Goal: Check status: Check status

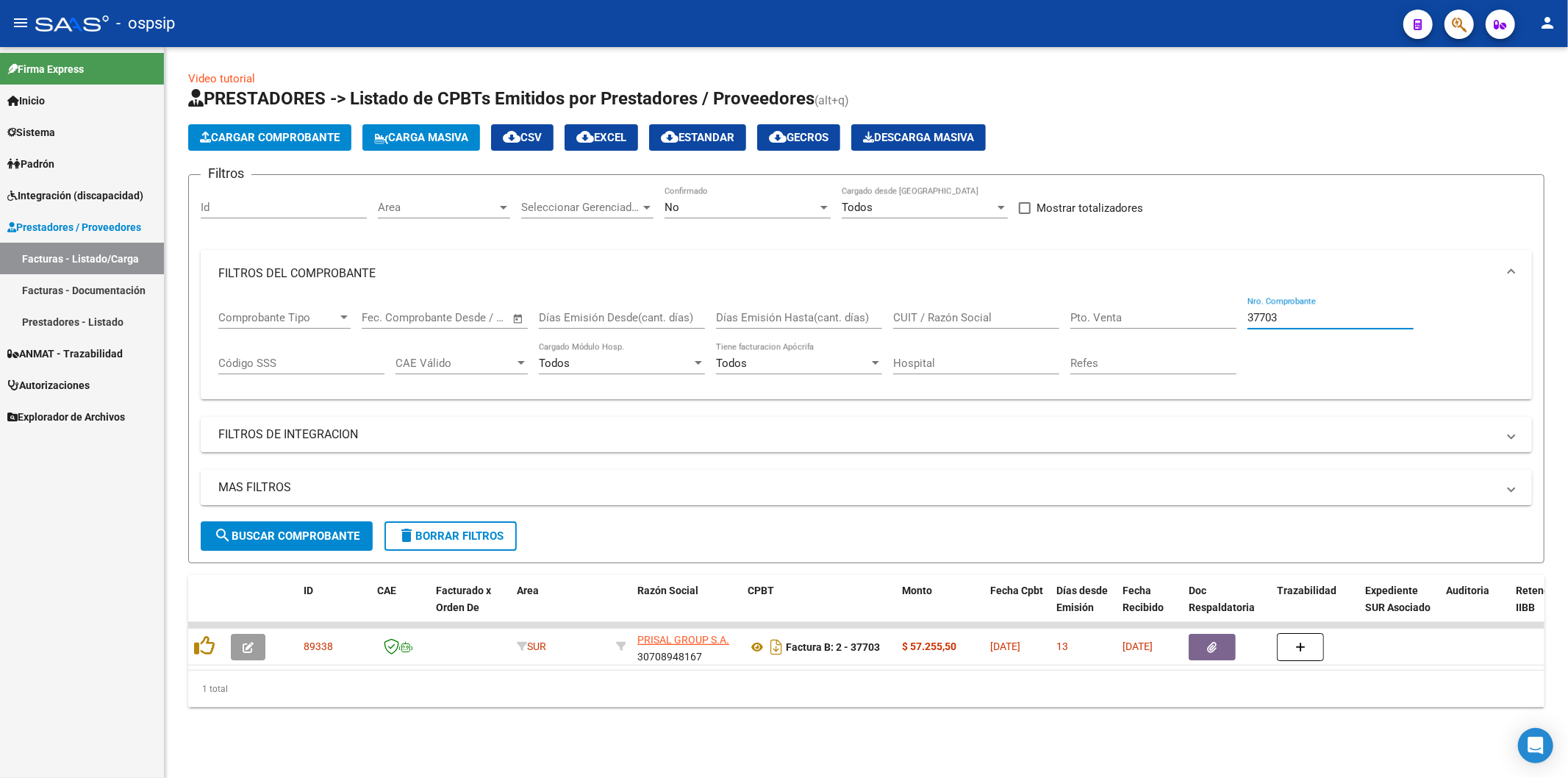
click at [1321, 322] on input "37703" at bounding box center [1330, 317] width 166 height 13
type input "3"
click at [988, 324] on input "CUIT / Razón Social" at bounding box center [977, 317] width 166 height 13
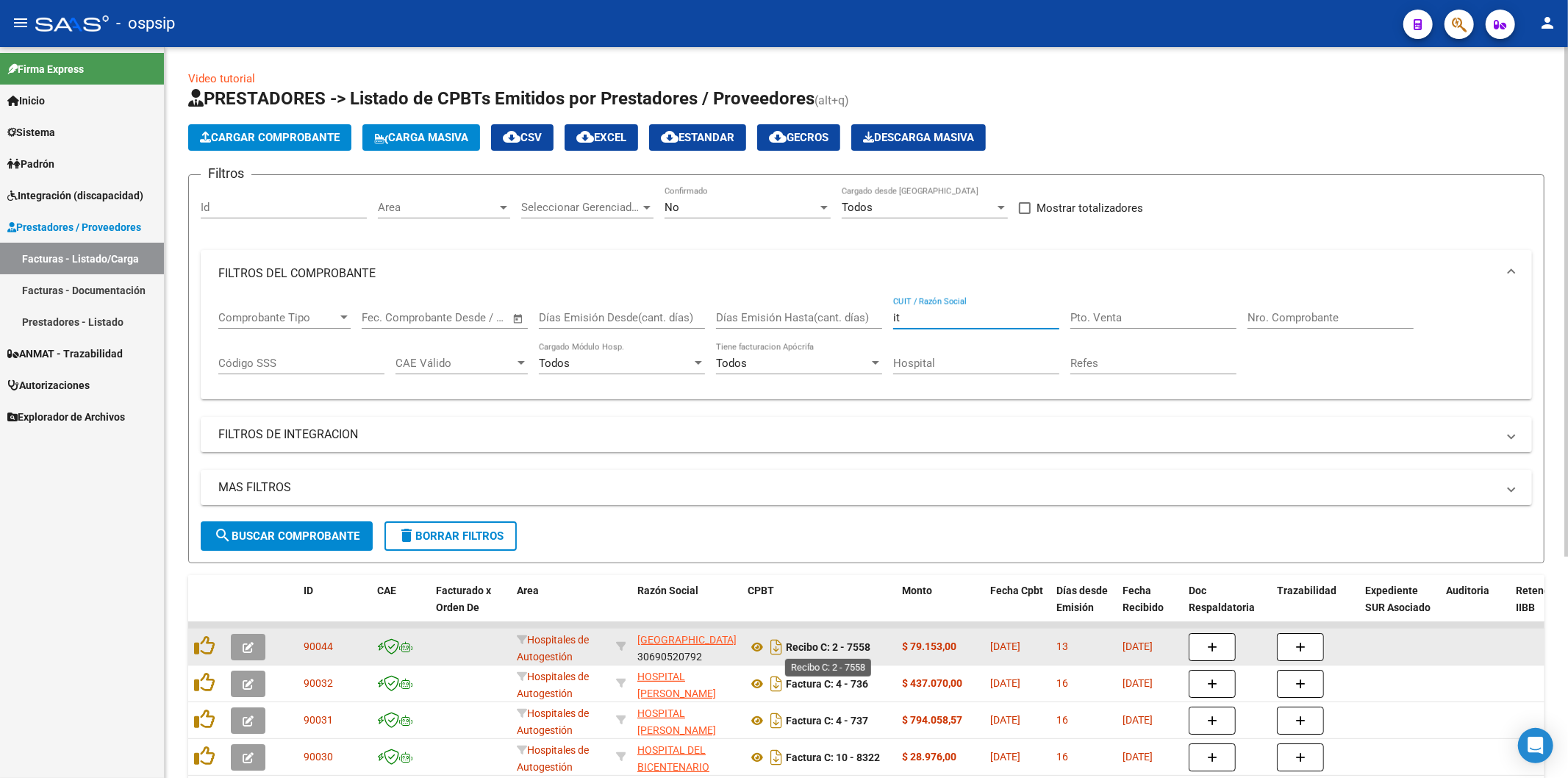
scroll to position [82, 0]
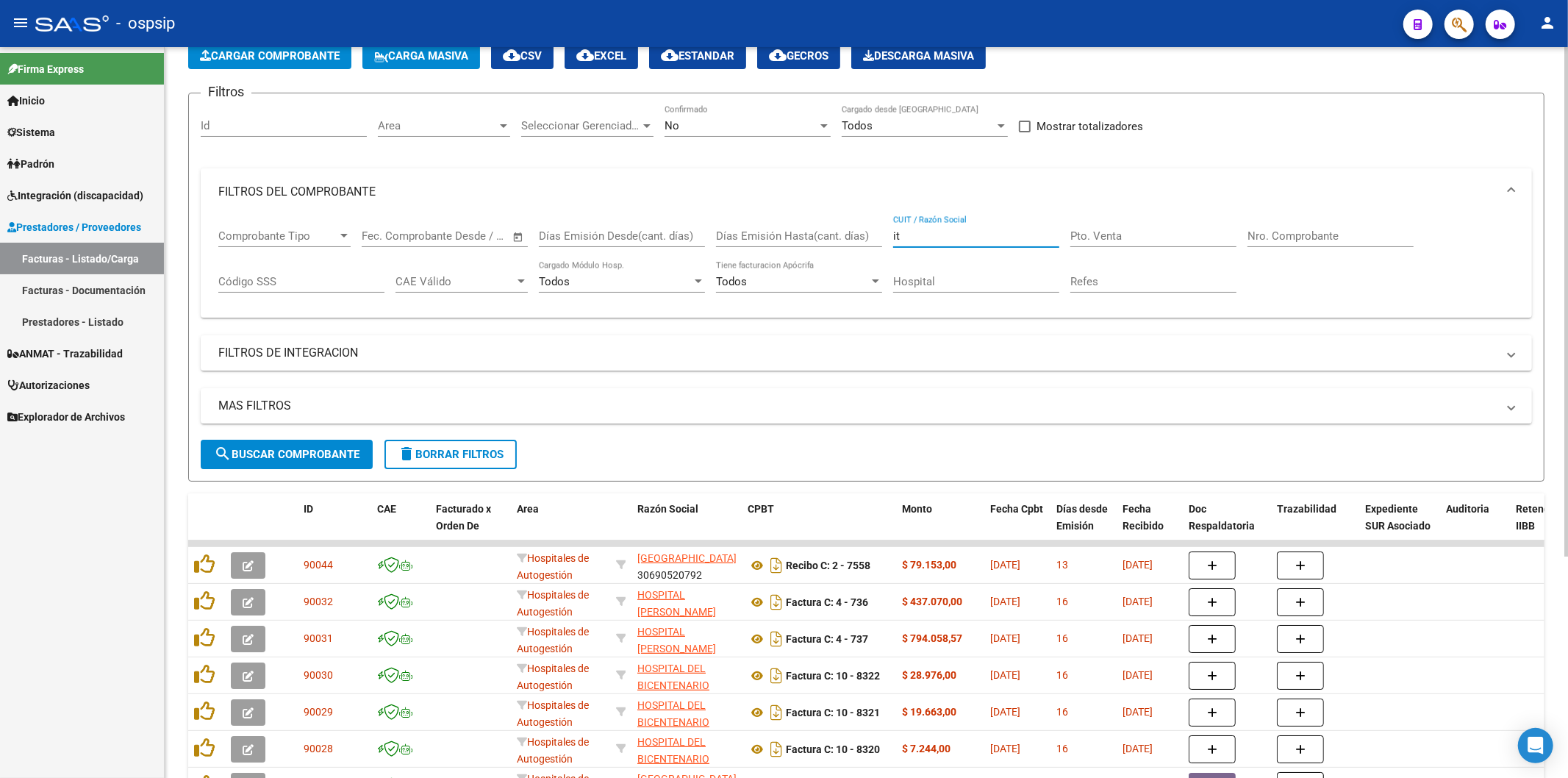
click at [971, 238] on input "it" at bounding box center [977, 235] width 166 height 13
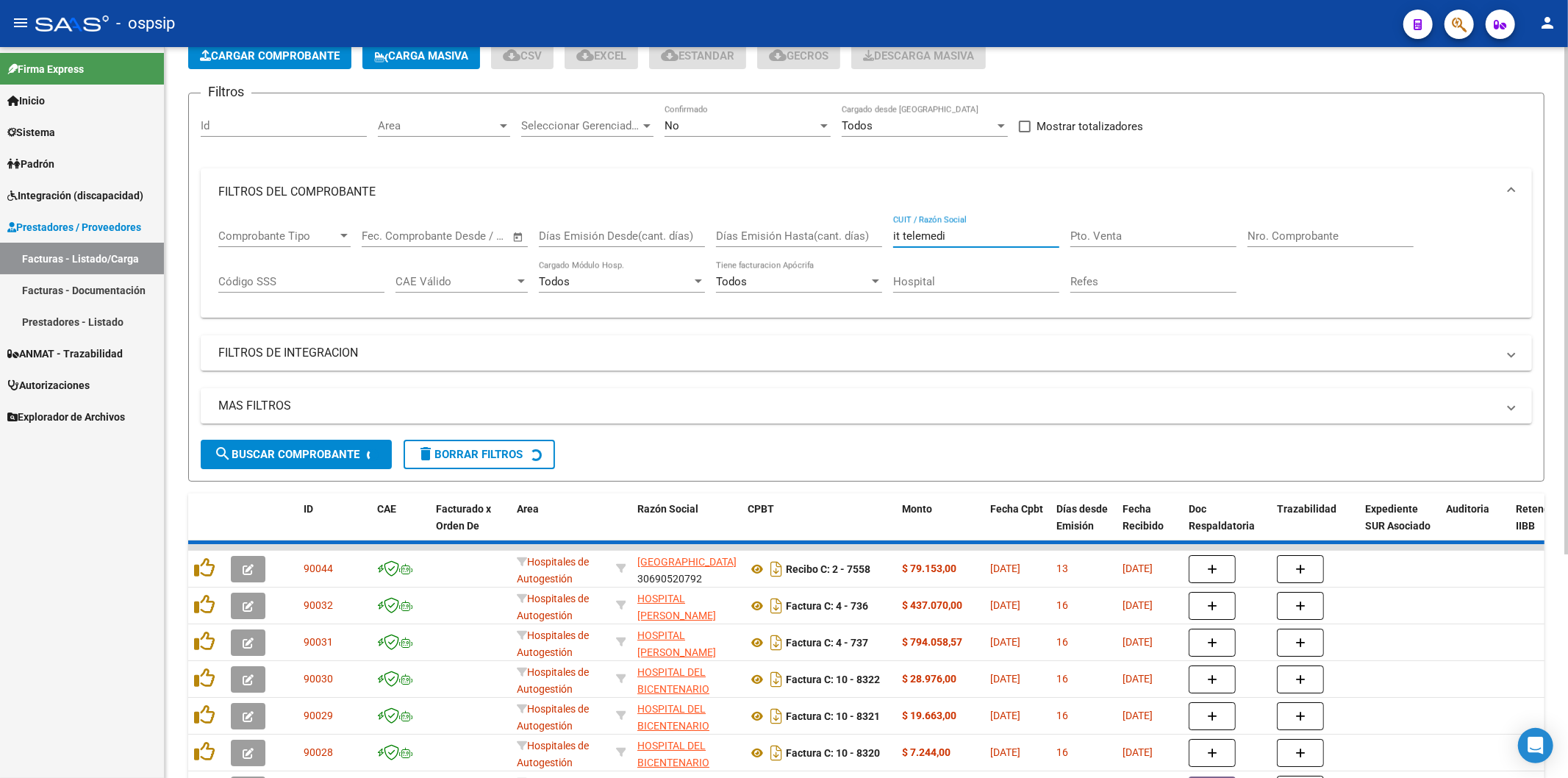
scroll to position [0, 0]
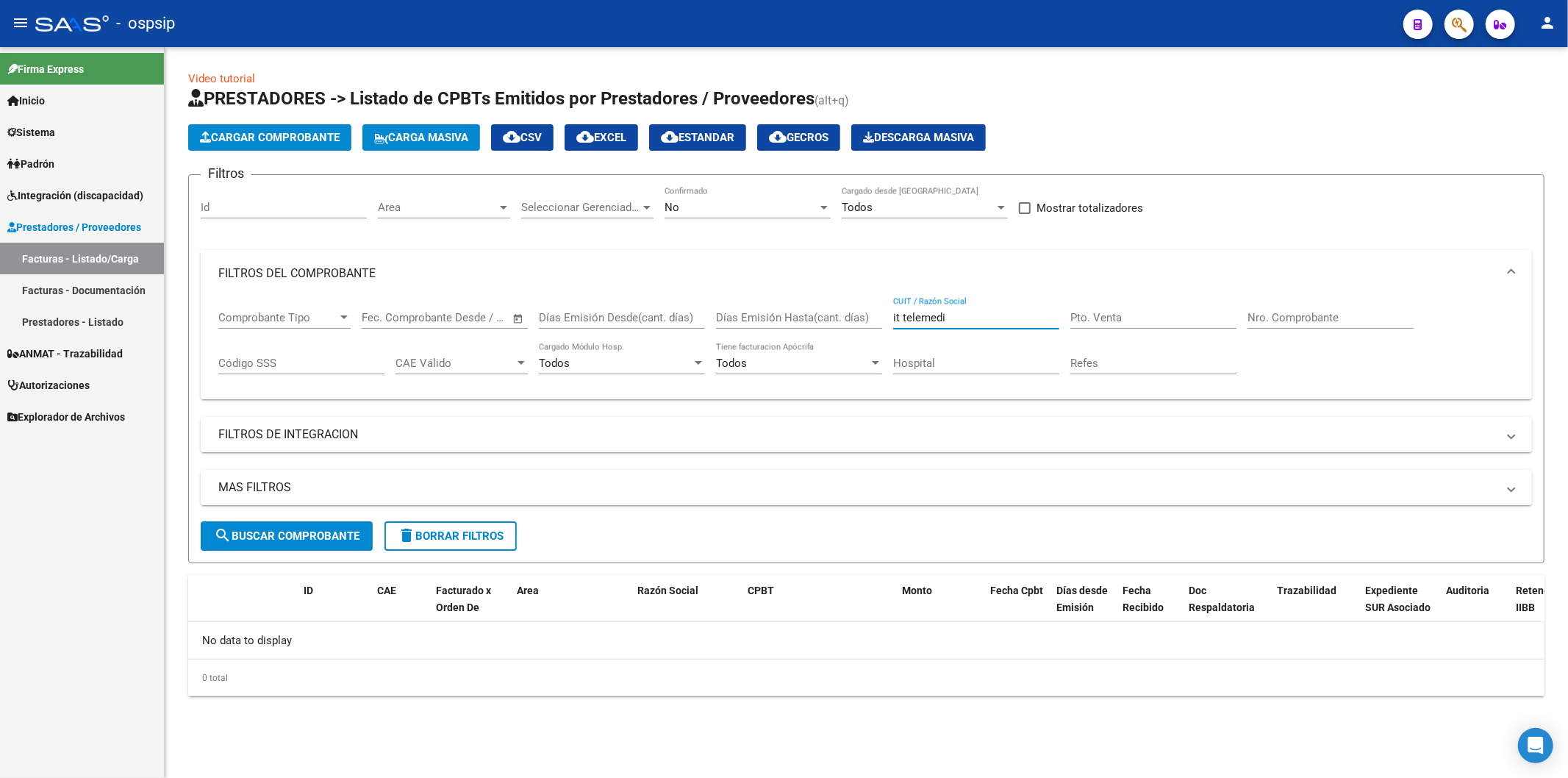
click at [990, 320] on input "it telemedi" at bounding box center [977, 317] width 166 height 13
click at [959, 318] on input "it consul" at bounding box center [977, 317] width 166 height 13
click at [957, 318] on input "itconsu" at bounding box center [977, 317] width 166 height 13
click at [824, 202] on div at bounding box center [824, 207] width 13 height 12
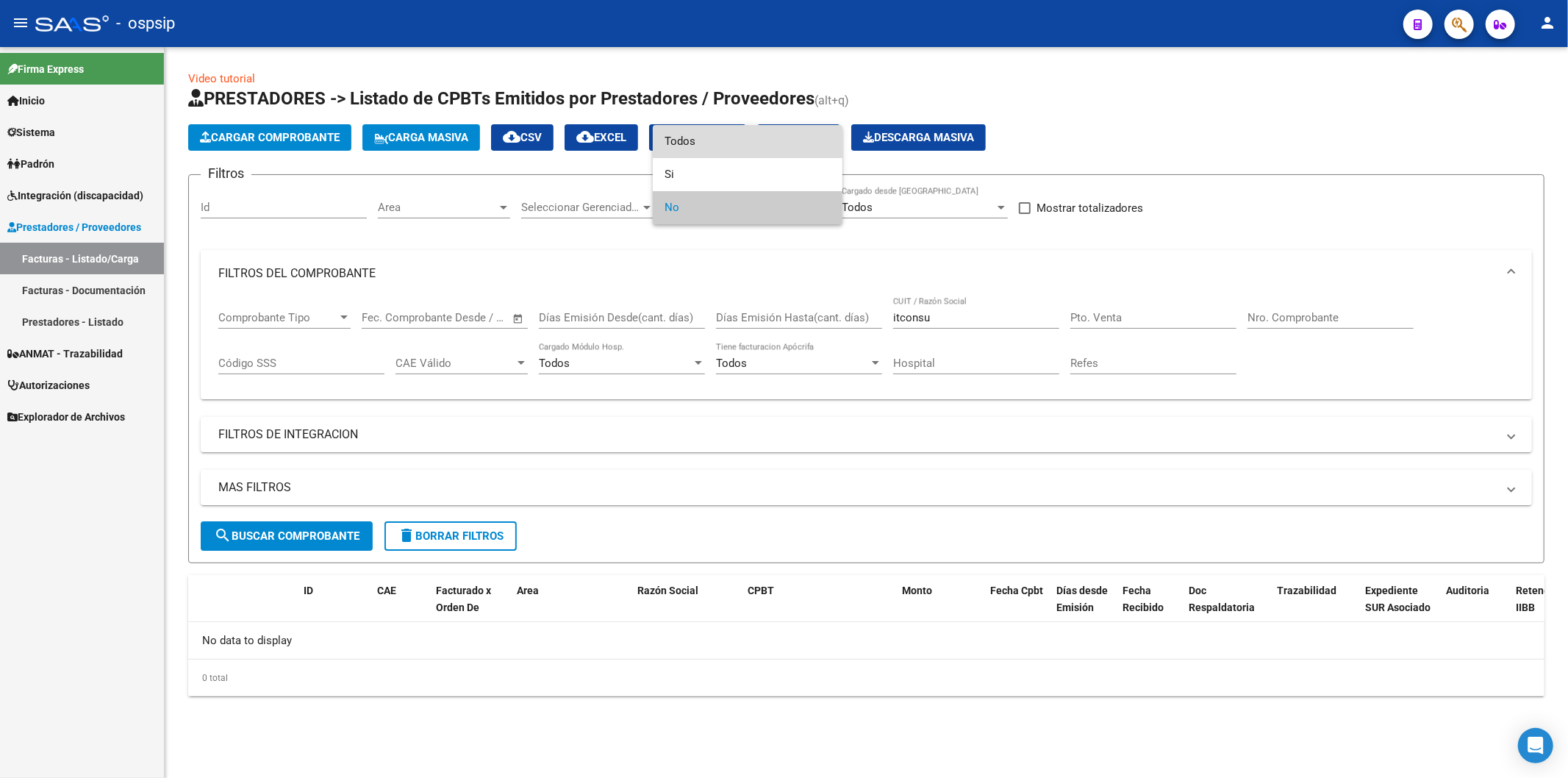
click at [746, 144] on span "Todos" at bounding box center [748, 141] width 166 height 33
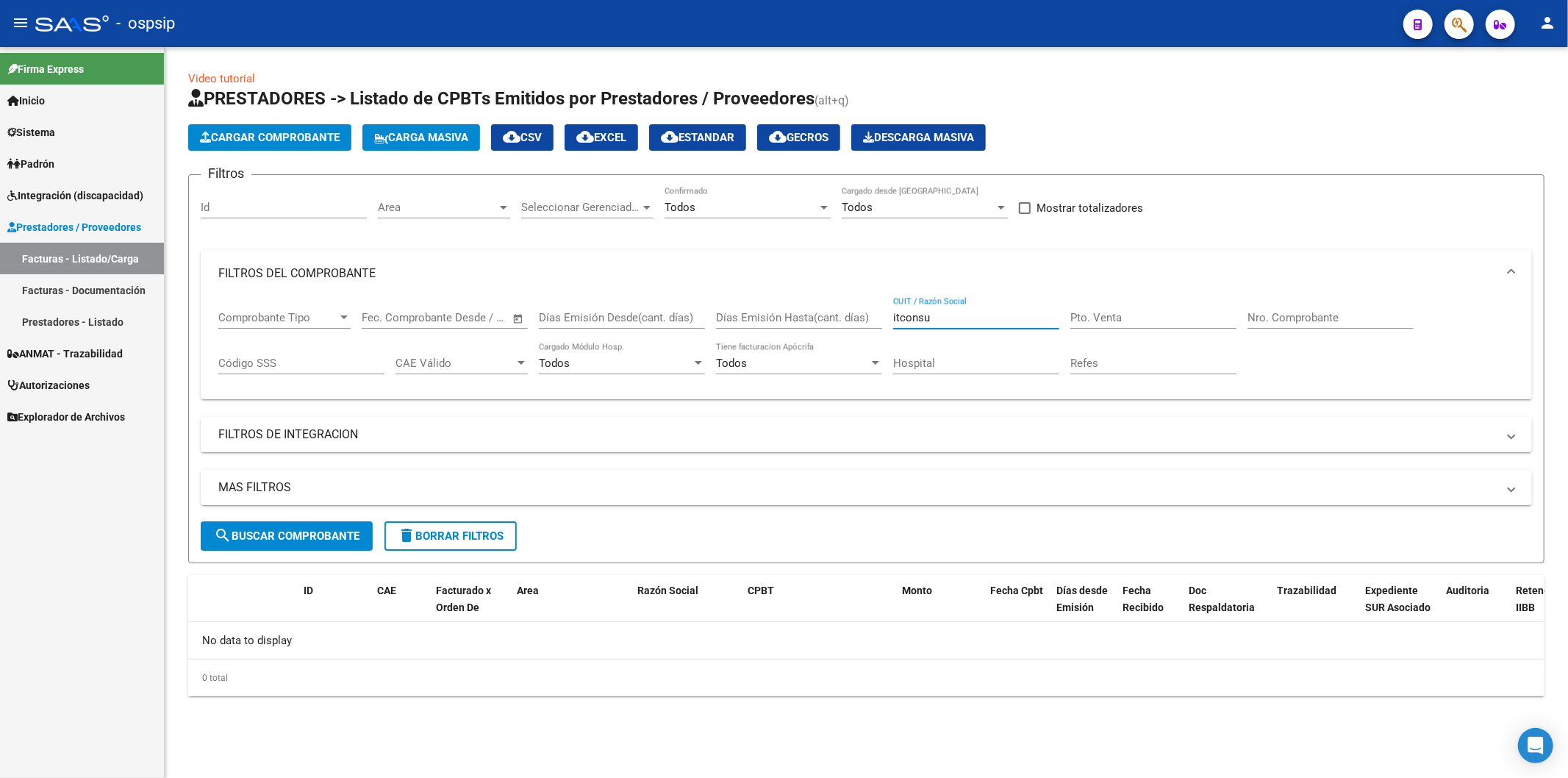
click at [972, 318] on input "itconsu" at bounding box center [977, 317] width 166 height 13
click at [956, 314] on input "itconsu" at bounding box center [977, 317] width 166 height 13
type input "i"
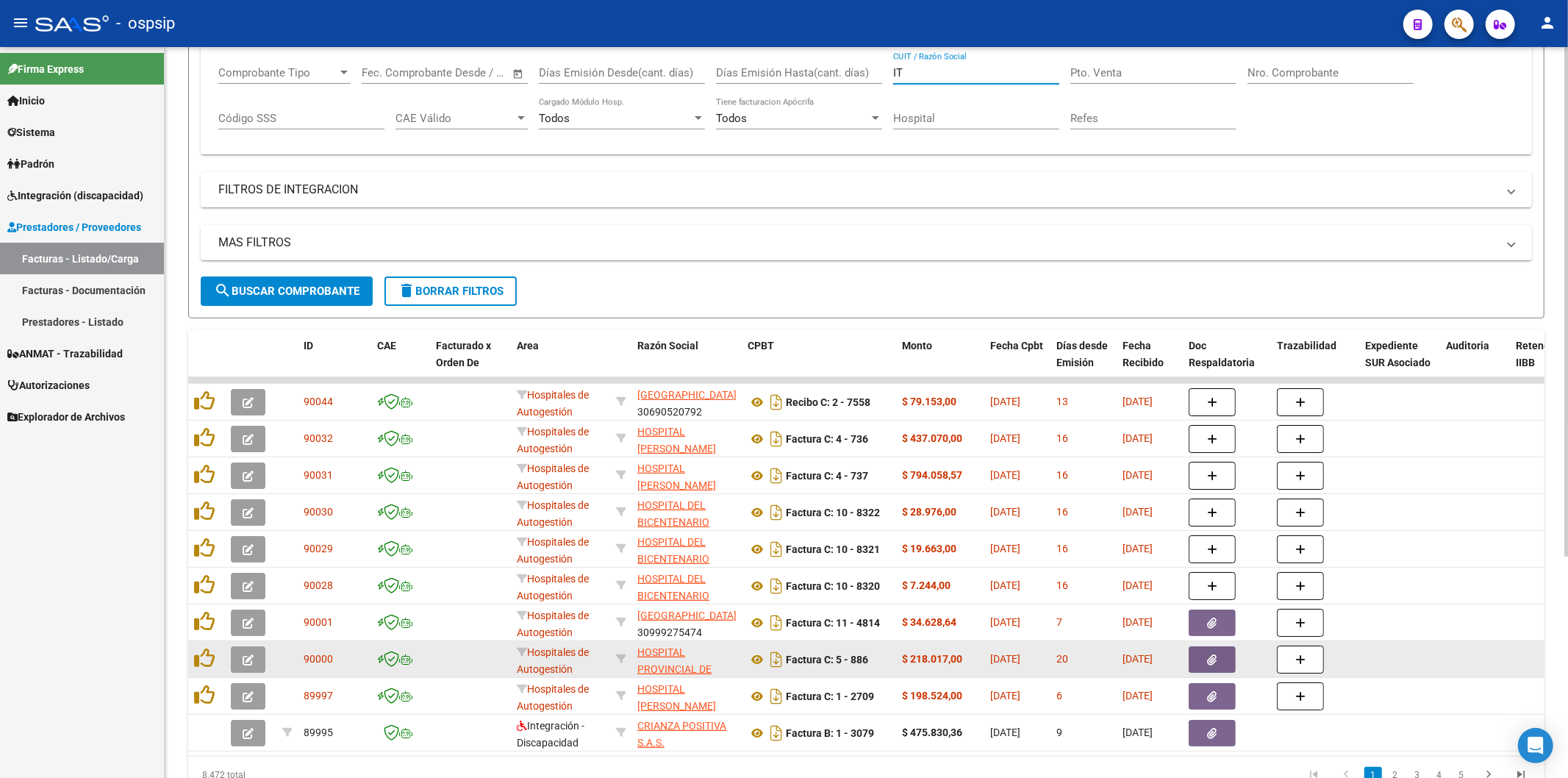
scroll to position [319, 0]
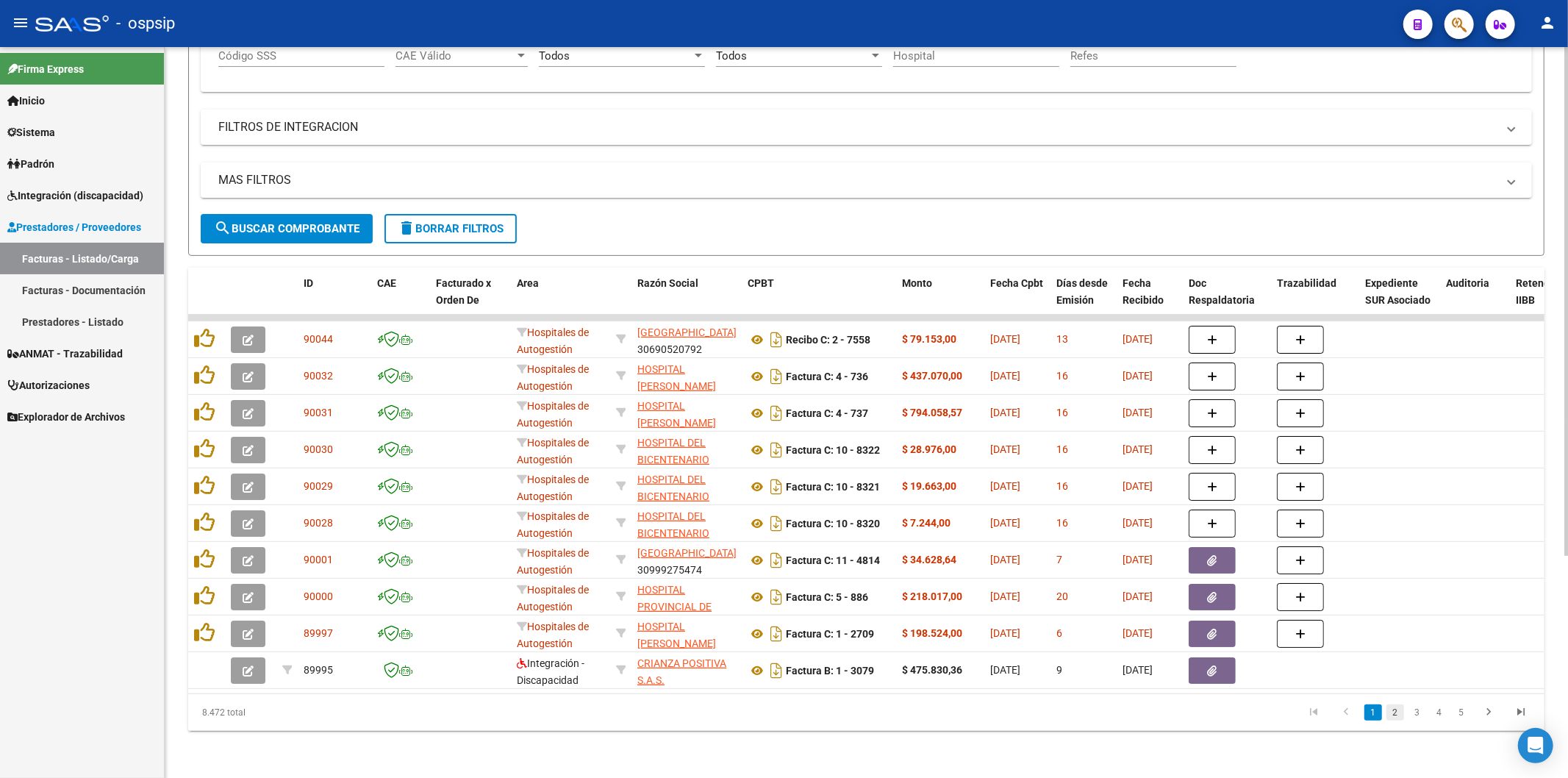
click at [1395, 710] on link "2" at bounding box center [1395, 712] width 17 height 16
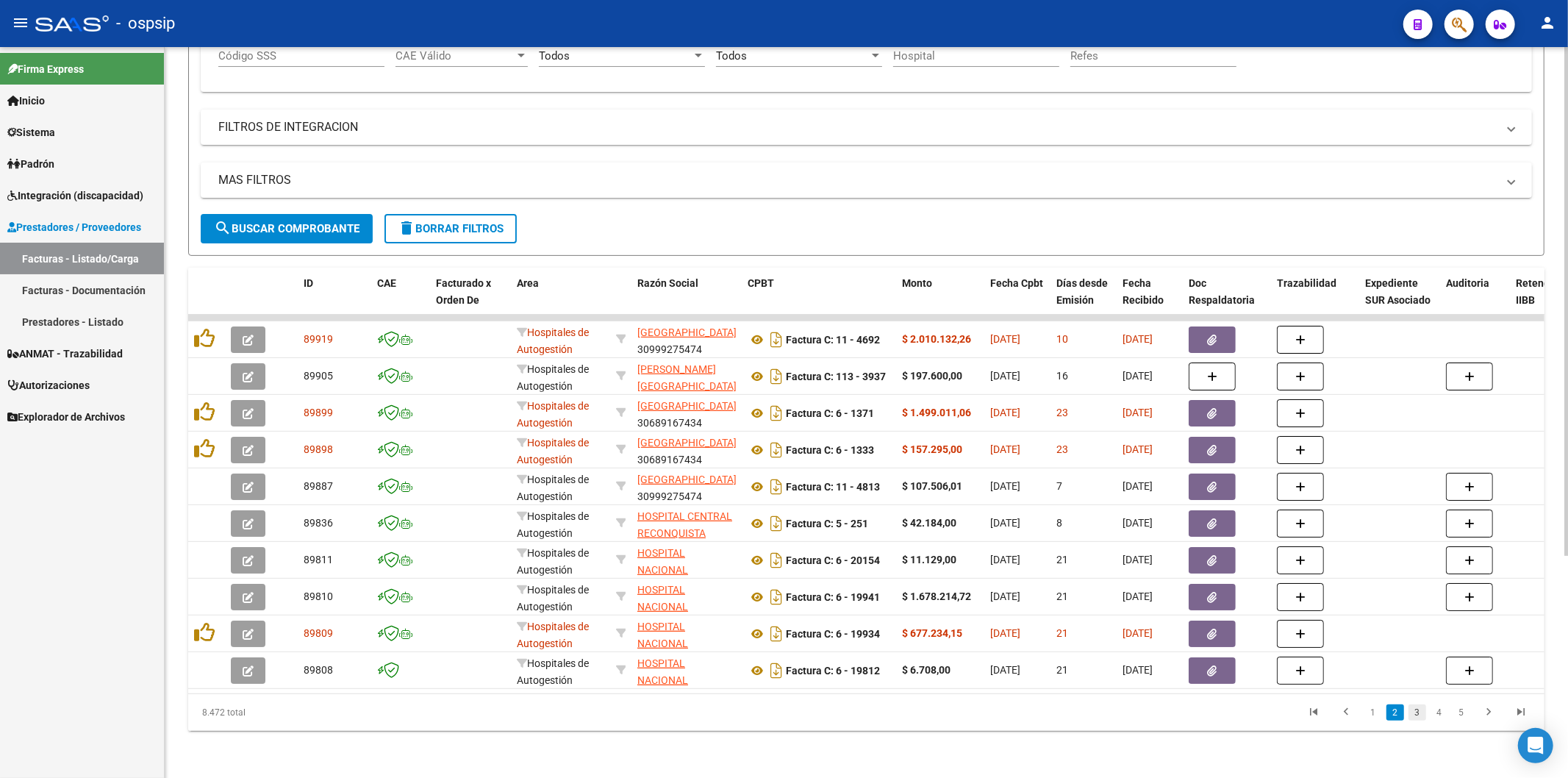
click at [1421, 711] on link "3" at bounding box center [1417, 712] width 17 height 16
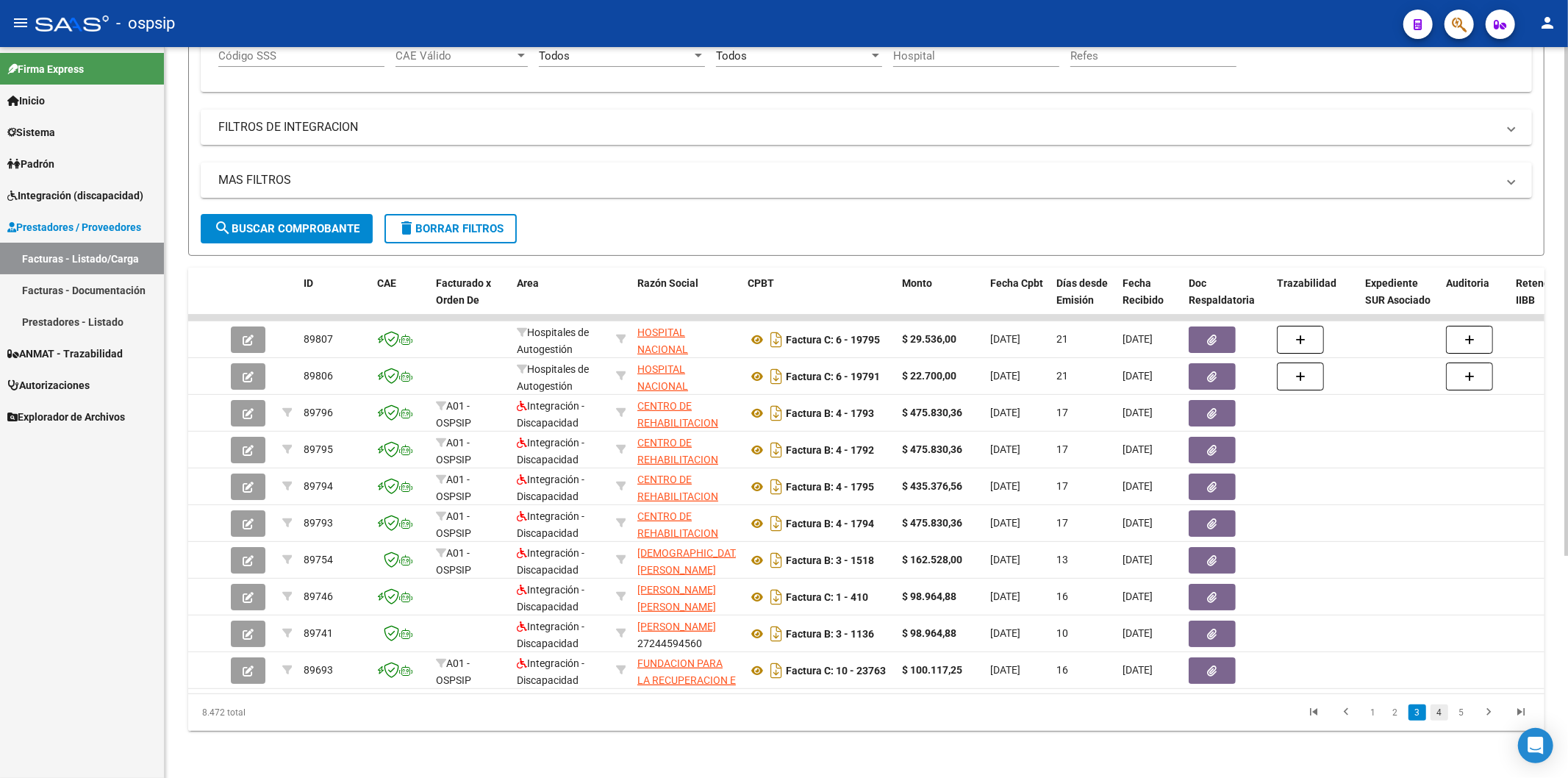
click at [1437, 709] on link "4" at bounding box center [1439, 712] width 17 height 16
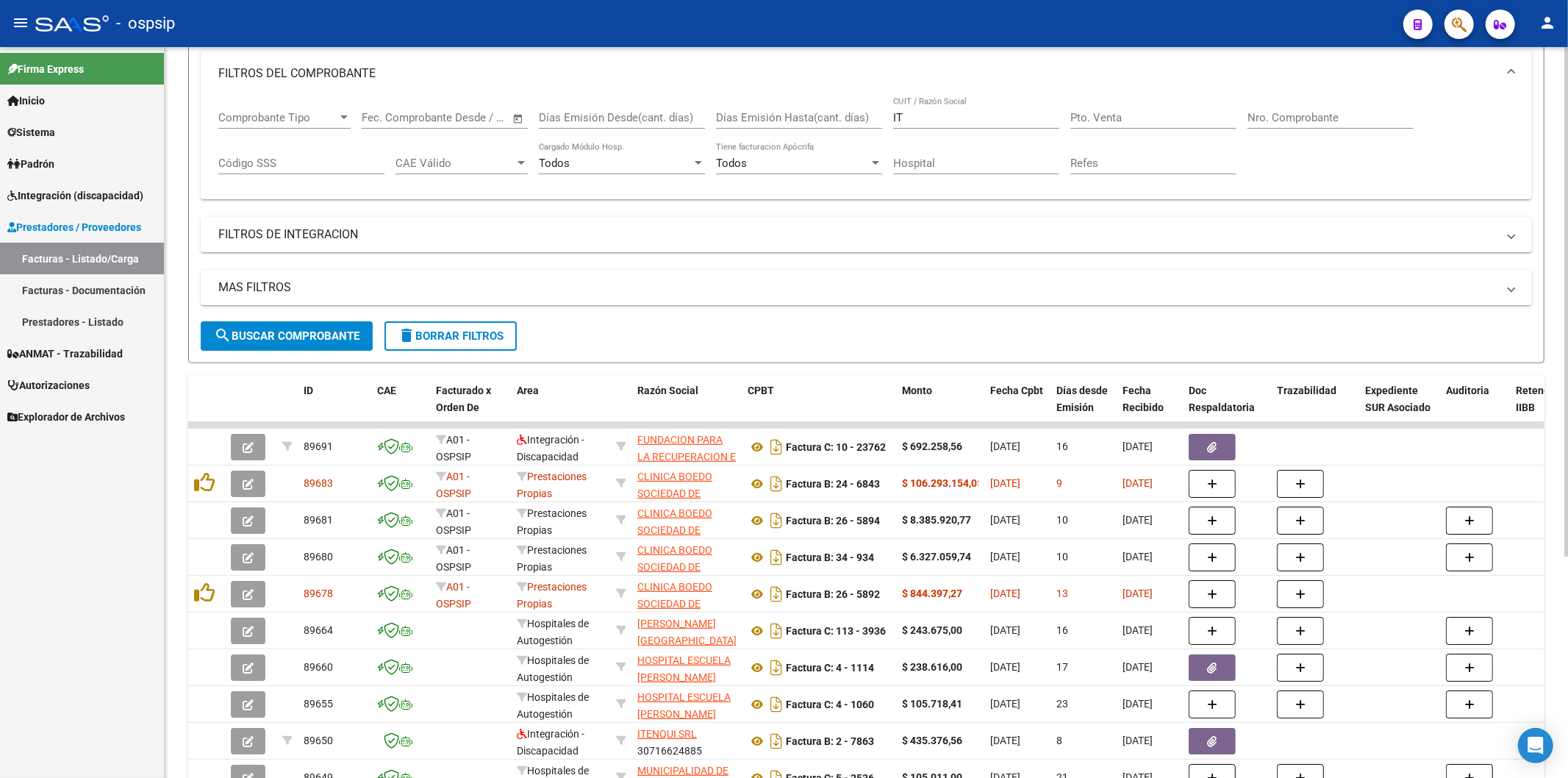
scroll to position [0, 0]
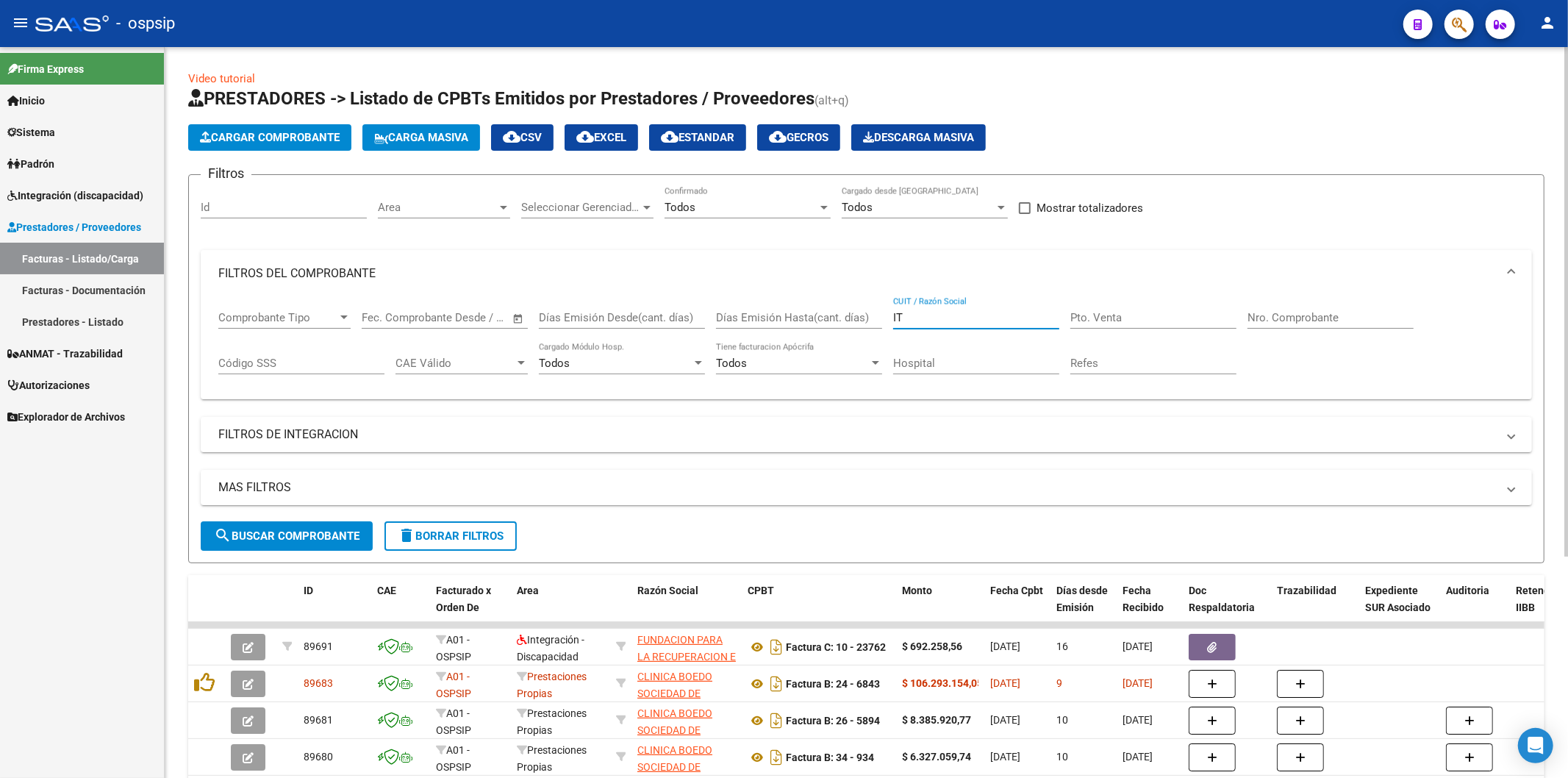
click at [961, 319] on input "IT" at bounding box center [977, 317] width 166 height 13
type input "I"
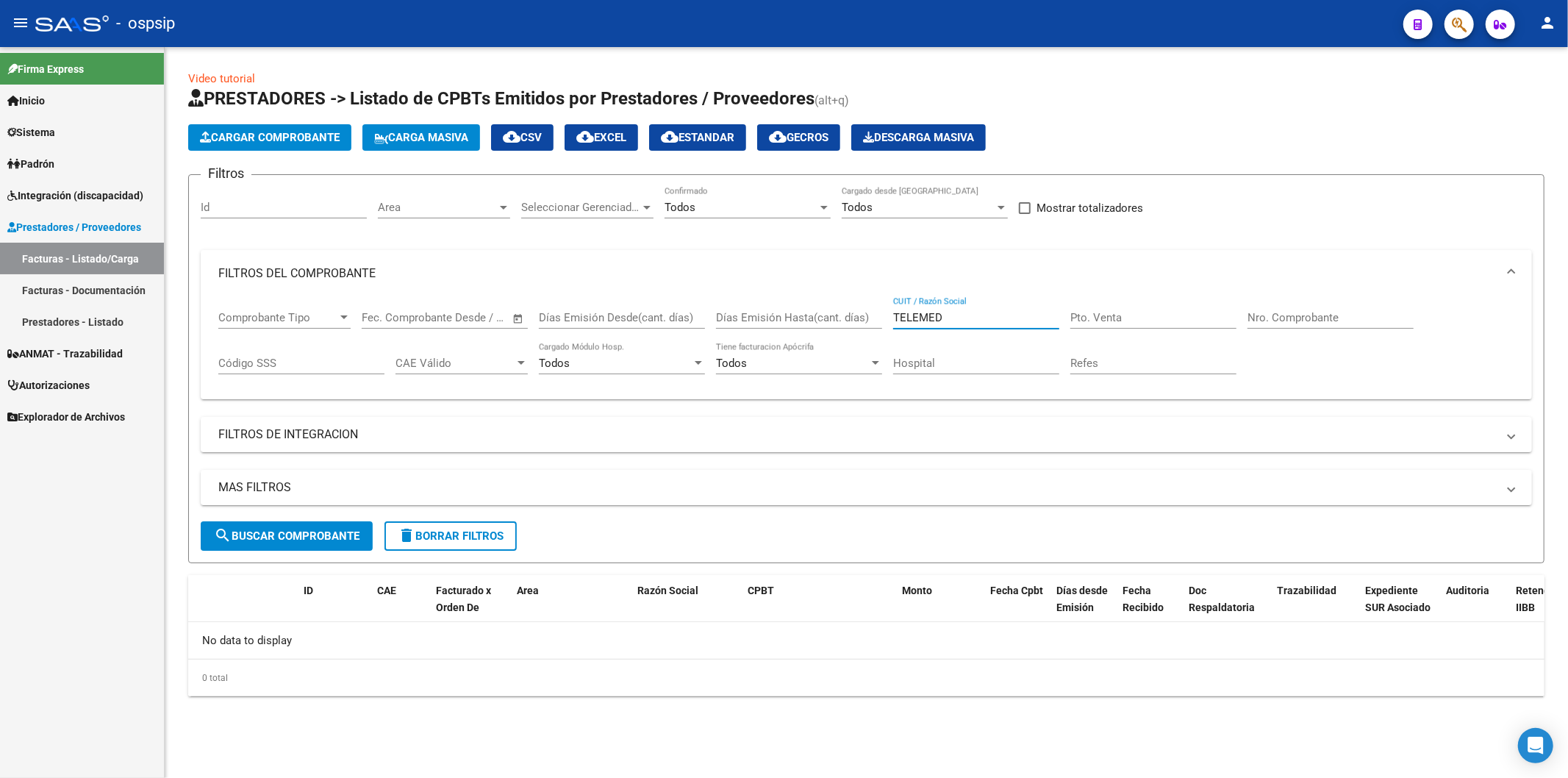
click at [974, 322] on input "TELEMED" at bounding box center [977, 317] width 166 height 13
type input "T"
click at [1311, 318] on input "Nro. Comprobante" at bounding box center [1330, 317] width 166 height 13
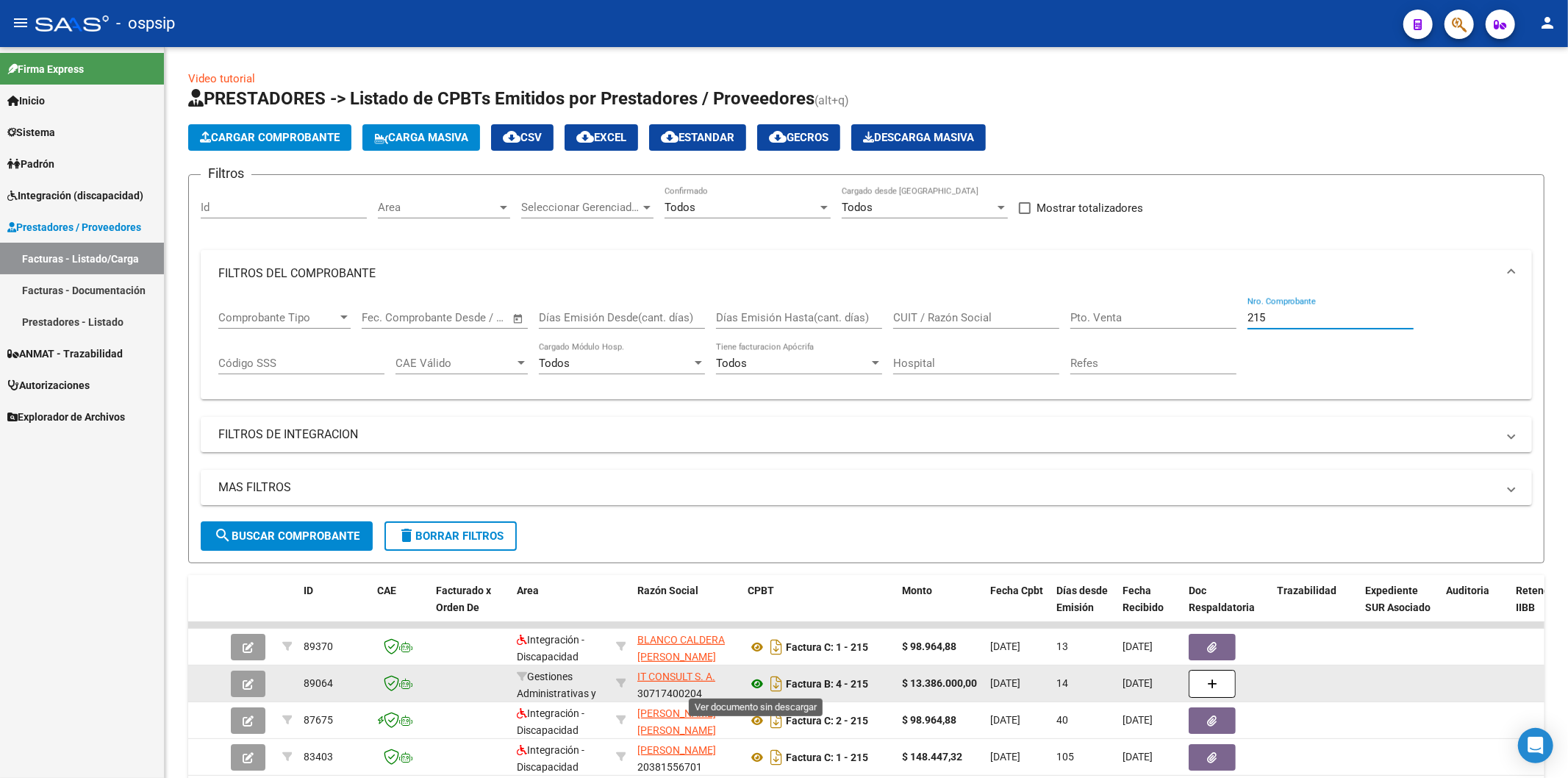
type input "215"
click at [753, 682] on icon at bounding box center [757, 683] width 19 height 17
